Goal: Task Accomplishment & Management: Manage account settings

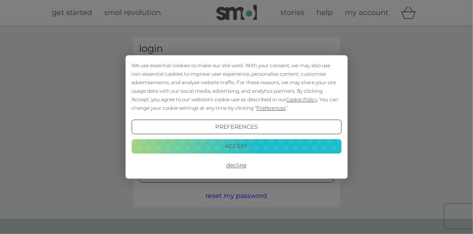
click at [244, 166] on button "Decline" at bounding box center [236, 165] width 210 height 15
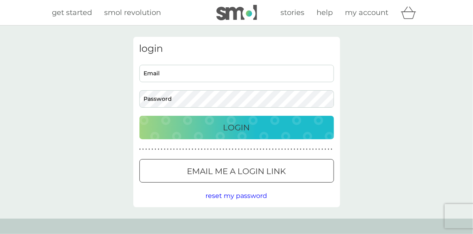
click at [229, 172] on div at bounding box center [236, 171] width 29 height 9
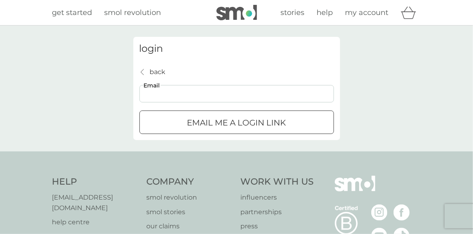
click at [191, 93] on input "Email" at bounding box center [236, 93] width 194 height 17
type input "armondside,far"
click at [160, 75] on p "back" at bounding box center [158, 72] width 16 height 11
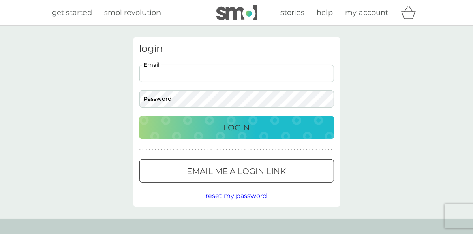
click at [182, 75] on input "Email" at bounding box center [236, 73] width 194 height 17
type input "[DOMAIN_NAME][EMAIL_ADDRESS][DOMAIN_NAME]"
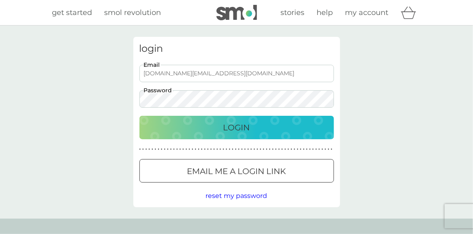
click at [189, 123] on div "Login" at bounding box center [236, 127] width 178 height 13
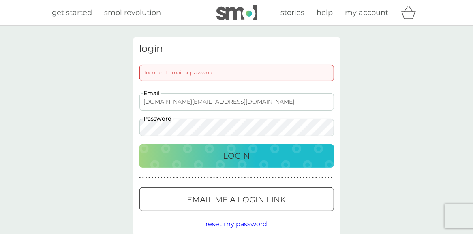
click at [156, 152] on div "Login" at bounding box center [236, 155] width 178 height 13
click at [173, 153] on div "Login" at bounding box center [236, 155] width 178 height 13
click at [184, 156] on div "Login" at bounding box center [236, 155] width 178 height 13
click at [177, 155] on div "Login" at bounding box center [236, 155] width 178 height 13
click at [189, 195] on p "Email me a login link" at bounding box center [236, 199] width 99 height 13
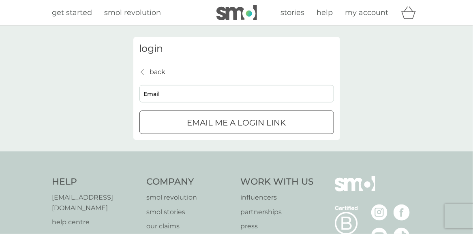
click at [186, 97] on input "Email" at bounding box center [236, 93] width 194 height 17
click at [190, 124] on p "Email me a login link" at bounding box center [236, 122] width 99 height 13
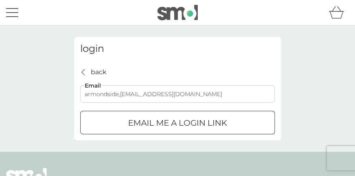
click at [119, 93] on input "armondside,[EMAIL_ADDRESS][DOMAIN_NAME]" at bounding box center [177, 93] width 194 height 17
type input "[DOMAIN_NAME][EMAIL_ADDRESS][DOMAIN_NAME]"
click at [119, 118] on div "Email me a login link" at bounding box center [178, 122] width 194 height 13
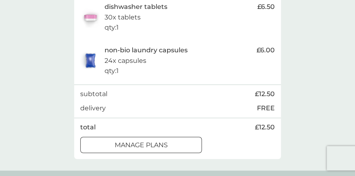
scroll to position [207, 0]
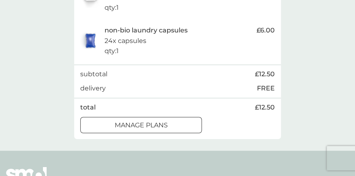
click at [150, 129] on div at bounding box center [140, 125] width 29 height 9
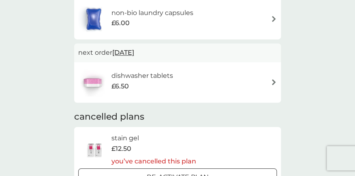
scroll to position [124, 0]
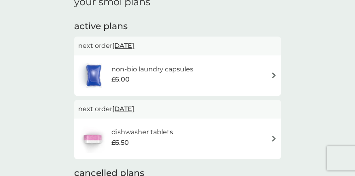
click at [275, 75] on img at bounding box center [273, 75] width 6 height 6
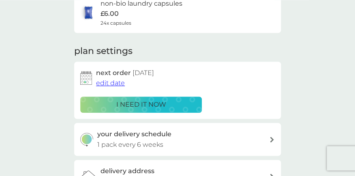
scroll to position [109, 0]
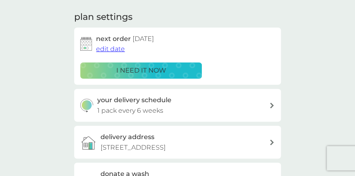
click at [272, 105] on icon at bounding box center [272, 105] width 4 height 6
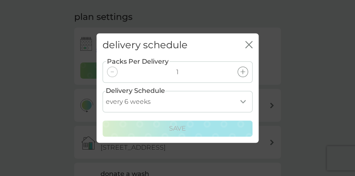
click at [242, 102] on select "every 1 week every 2 weeks every 3 weeks every 4 weeks every 5 weeks every 6 we…" at bounding box center [177, 101] width 150 height 21
select select "84"
click option "every 12 weeks" at bounding box center [0, 0] width 0 height 0
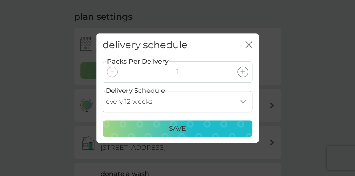
click at [250, 46] on icon "close" at bounding box center [250, 44] width 3 height 6
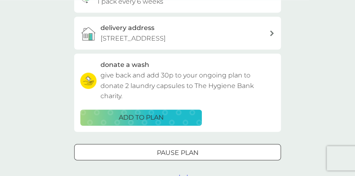
scroll to position [229, 0]
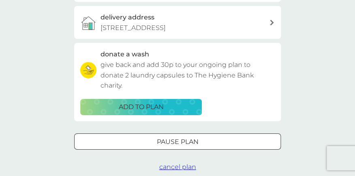
click at [183, 146] on div at bounding box center [177, 141] width 29 height 9
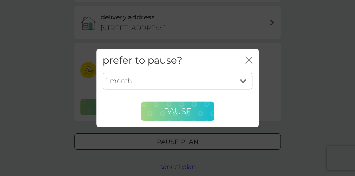
click at [166, 113] on span "Pause" at bounding box center [178, 111] width 28 height 10
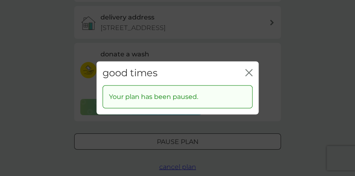
click at [249, 72] on icon "close" at bounding box center [250, 72] width 3 height 6
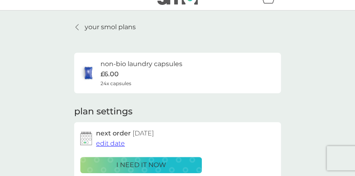
scroll to position [0, 0]
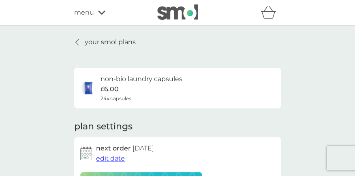
click at [77, 43] on icon at bounding box center [76, 42] width 3 height 6
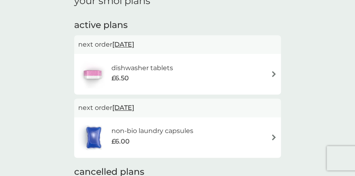
scroll to position [128, 0]
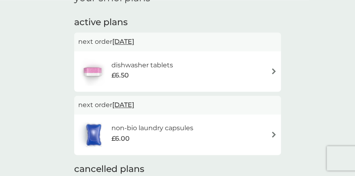
click at [271, 72] on img at bounding box center [273, 71] width 6 height 6
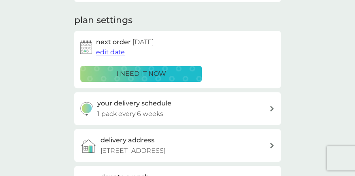
scroll to position [124, 0]
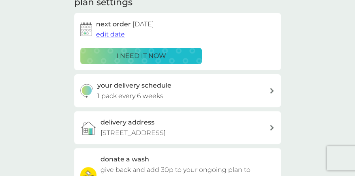
click at [273, 92] on icon at bounding box center [272, 91] width 4 height 6
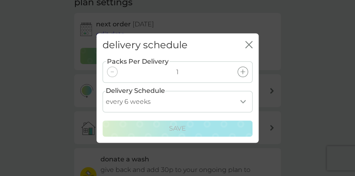
click at [102, 91] on select "every 1 week every 2 weeks every 3 weeks every 4 weeks every 5 weeks every 6 we…" at bounding box center [177, 101] width 150 height 21
select select "84"
click option "every 12 weeks" at bounding box center [0, 0] width 0 height 0
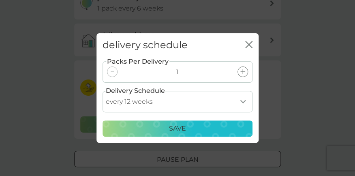
scroll to position [212, 0]
click at [248, 46] on icon "close" at bounding box center [246, 44] width 3 height 6
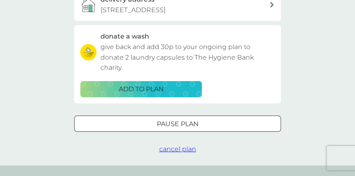
scroll to position [269, 0]
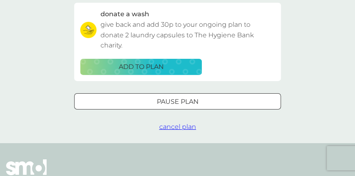
click at [199, 107] on div "Pause plan" at bounding box center [178, 101] width 206 height 11
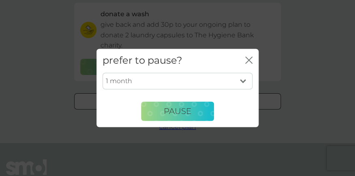
click at [199, 113] on button "Pause" at bounding box center [177, 111] width 73 height 19
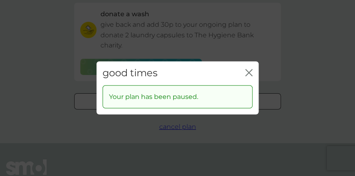
click at [247, 72] on icon "close" at bounding box center [248, 72] width 7 height 7
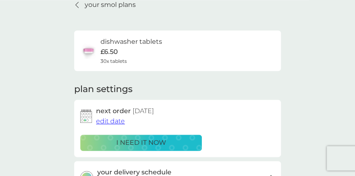
scroll to position [0, 0]
